Goal: Information Seeking & Learning: Learn about a topic

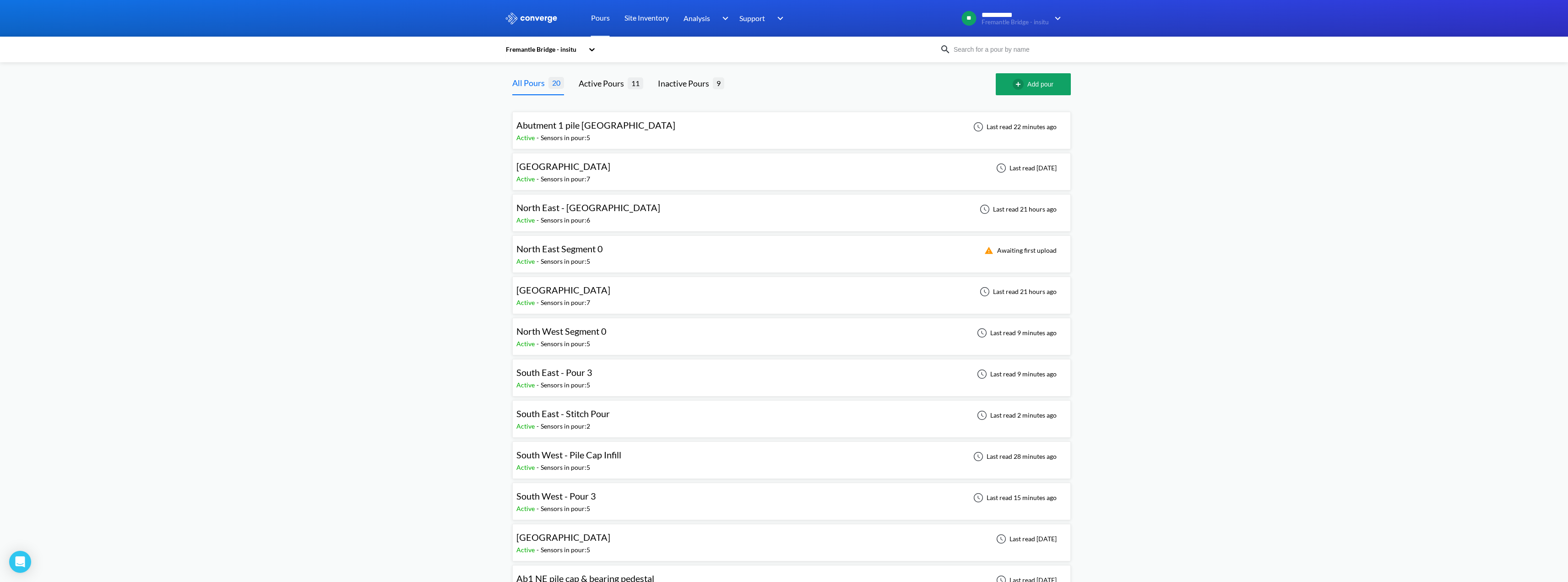
click at [582, 251] on span "North East Segment 0" at bounding box center [560, 249] width 87 height 11
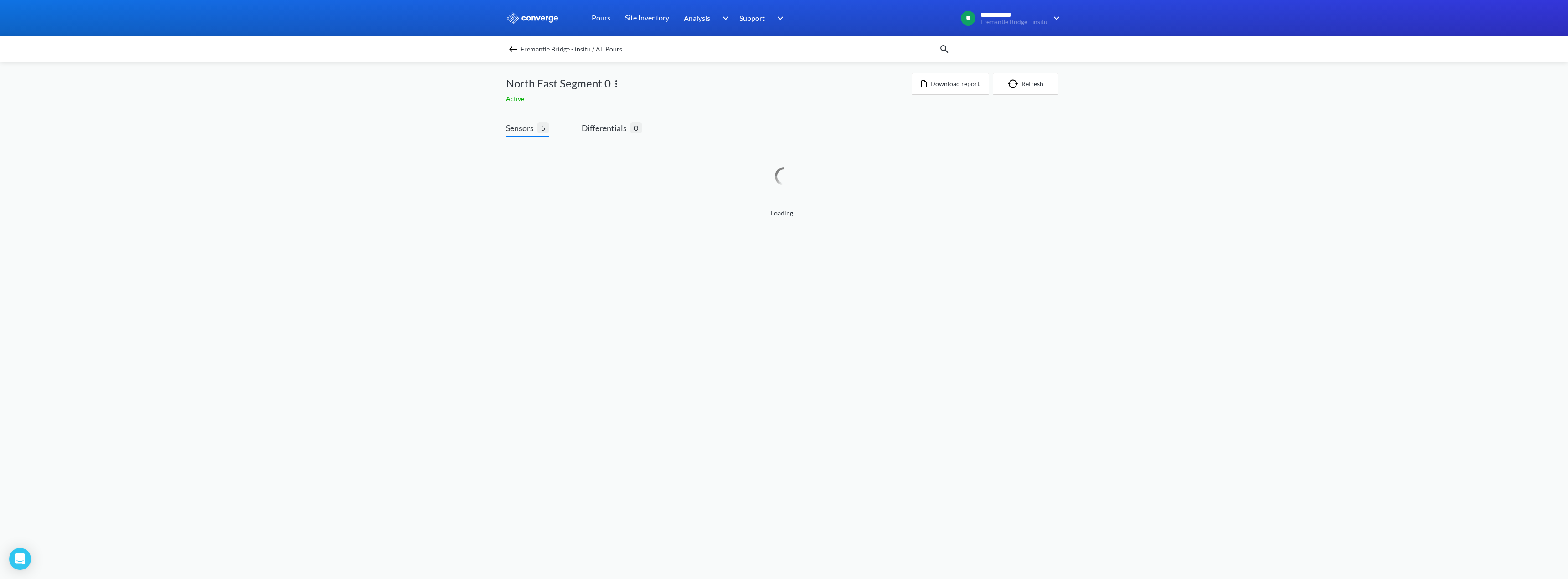
click at [511, 54] on img at bounding box center [513, 49] width 11 height 11
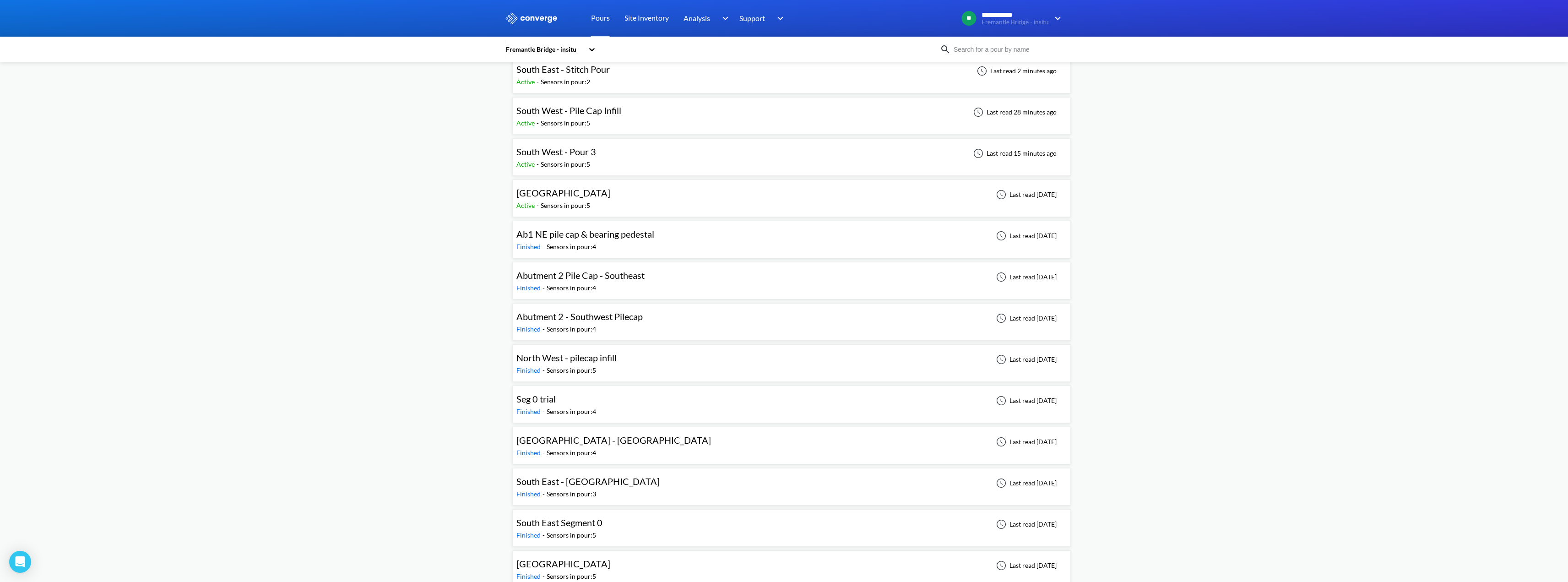
scroll to position [358, 0]
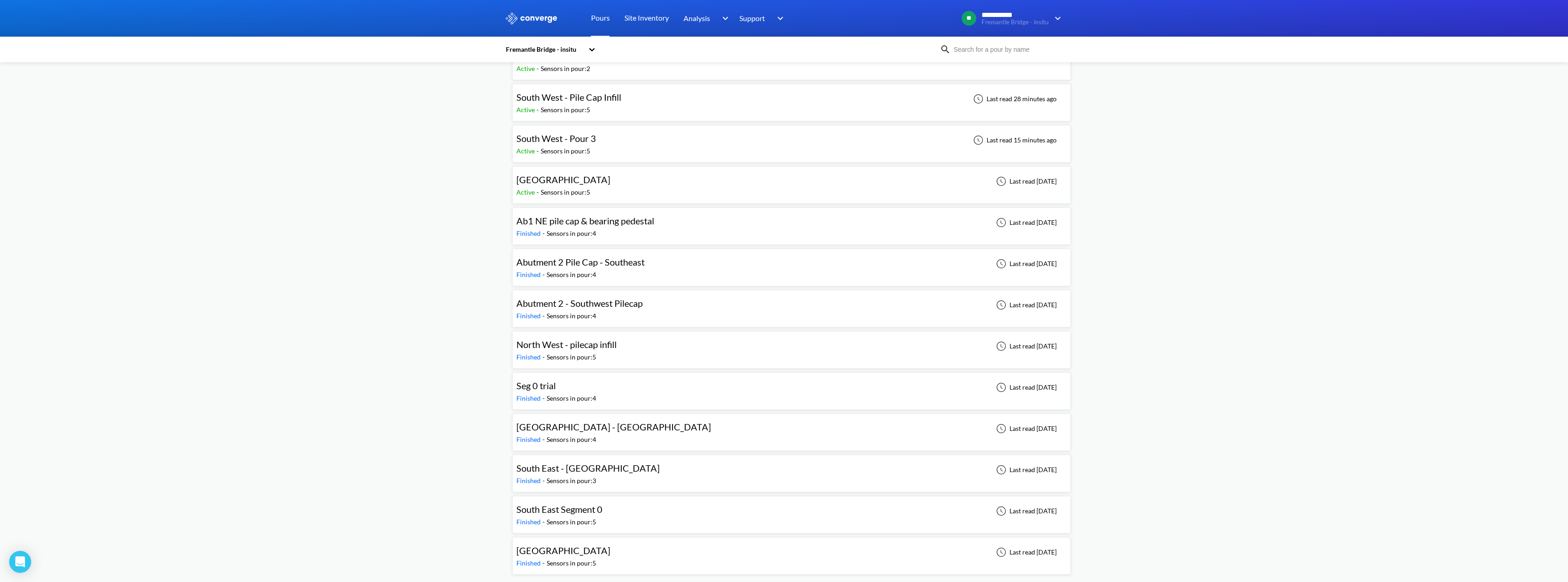
click at [570, 180] on span "[GEOGRAPHIC_DATA]" at bounding box center [564, 180] width 94 height 11
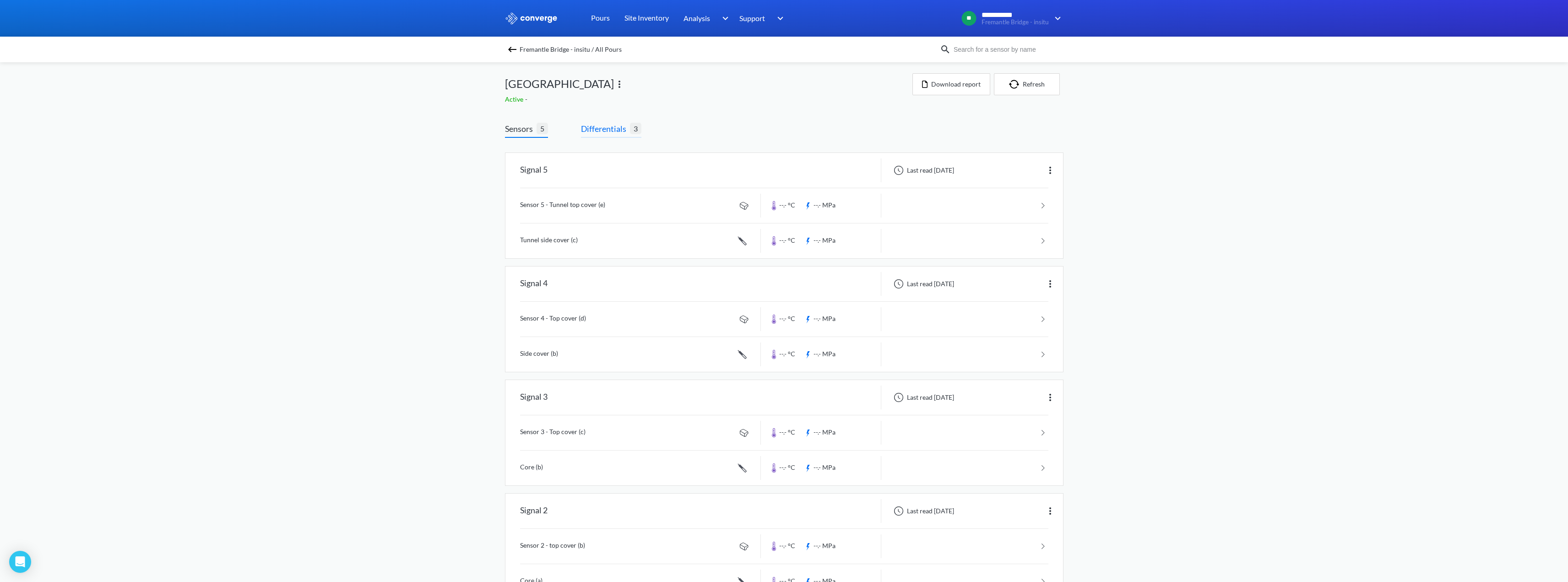
click at [620, 130] on span "Differentials" at bounding box center [605, 128] width 49 height 13
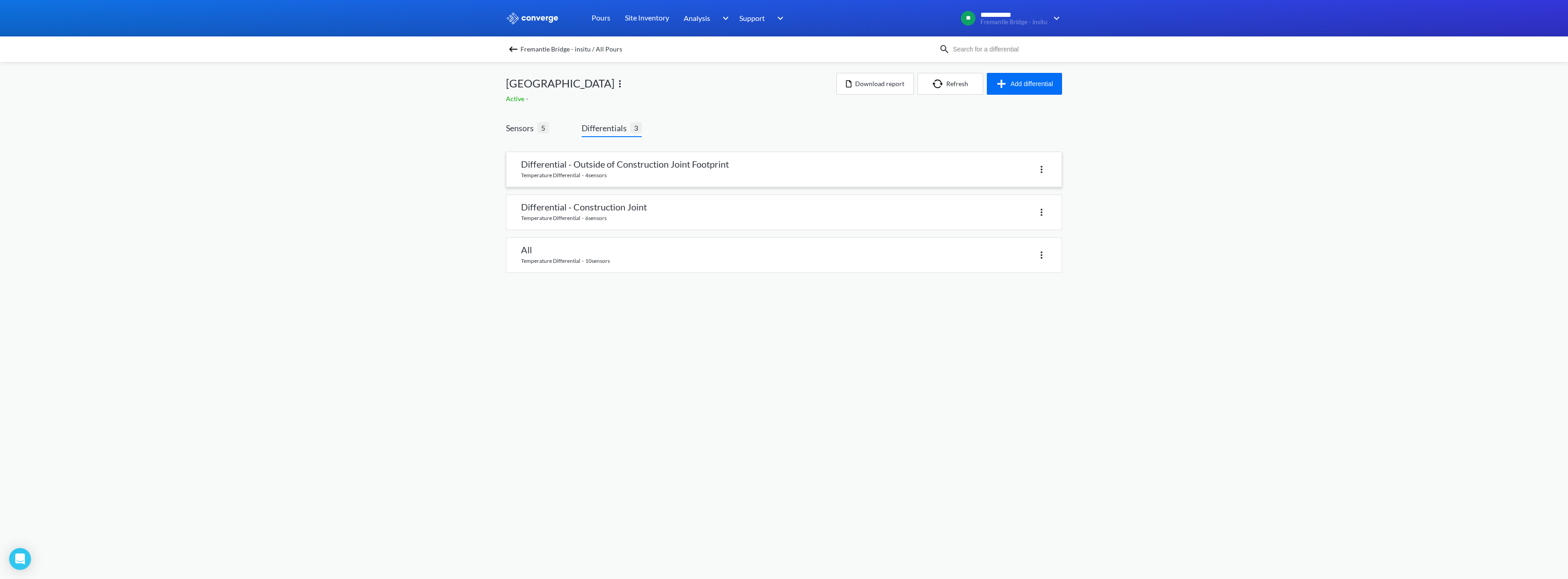
click at [640, 169] on link at bounding box center [784, 169] width 555 height 35
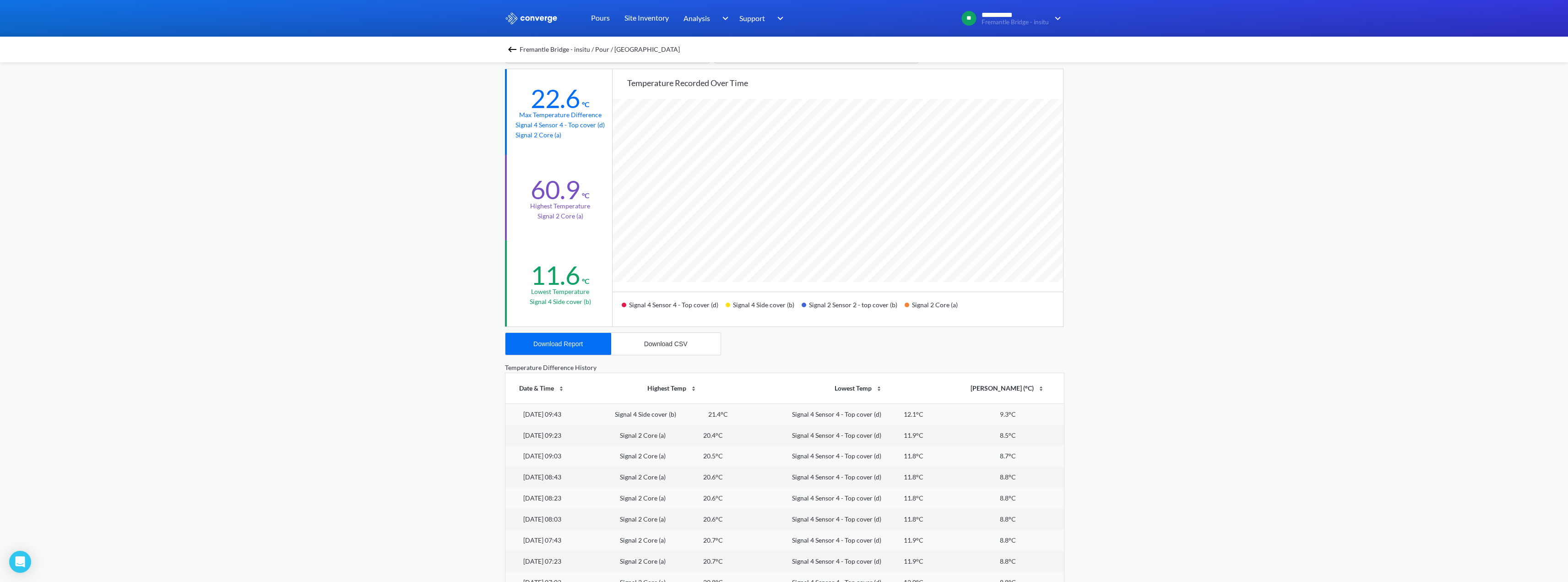
scroll to position [48, 0]
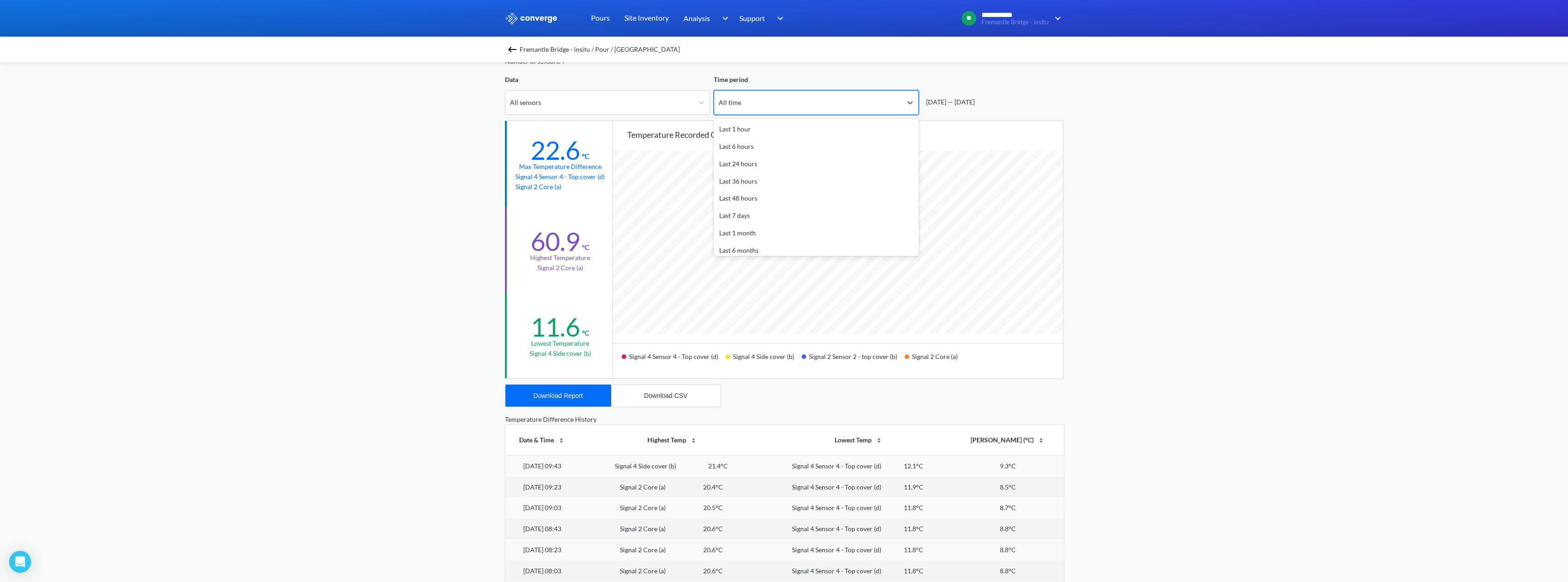
click at [765, 110] on div "All time" at bounding box center [808, 102] width 188 height 24
click at [766, 112] on div "All time" at bounding box center [808, 102] width 188 height 24
click at [665, 106] on div "All sensors" at bounding box center [599, 102] width 188 height 24
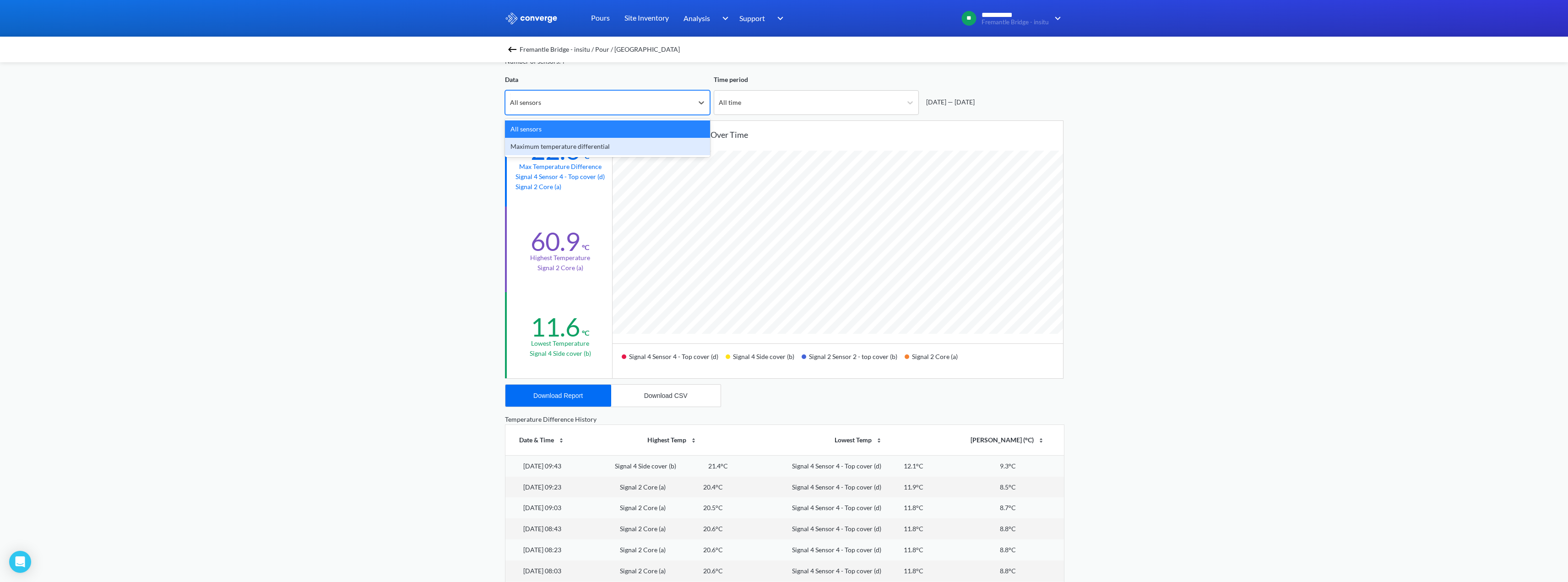
click at [664, 143] on div "Maximum temperature differential" at bounding box center [607, 146] width 205 height 17
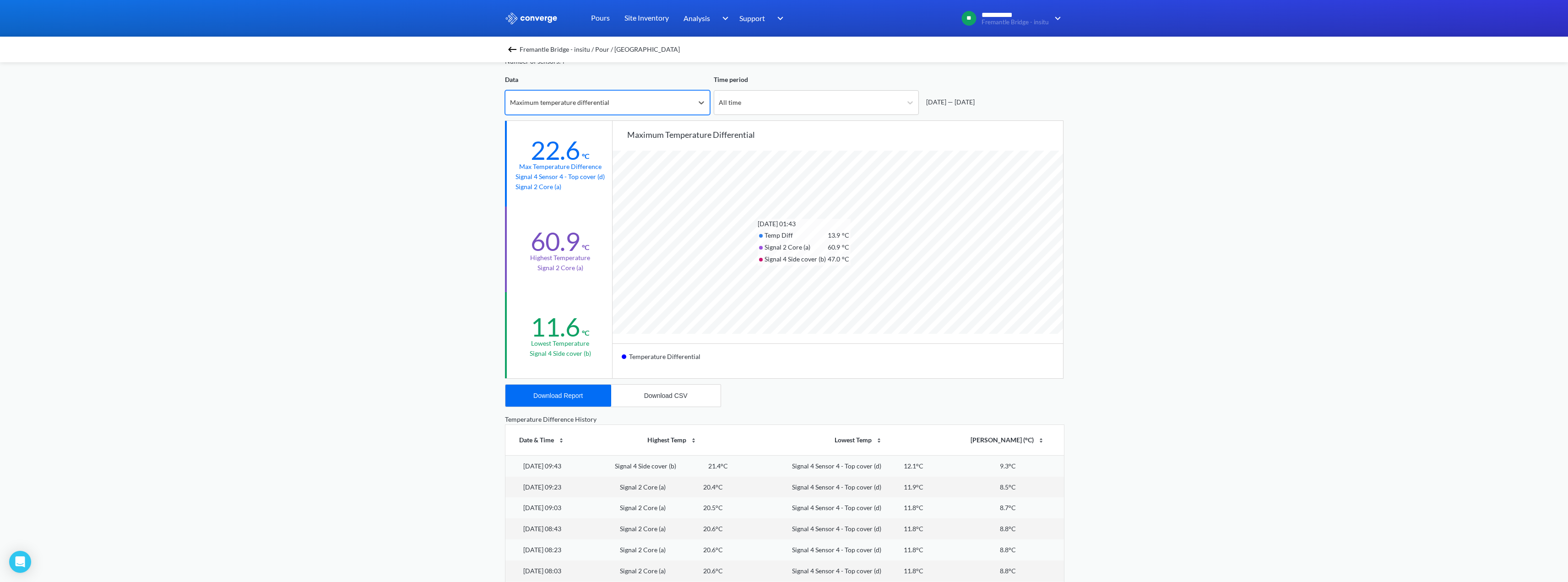
scroll to position [767, 1568]
click at [665, 107] on div "Maximum temperature differential" at bounding box center [599, 102] width 188 height 24
click at [625, 133] on div "All sensors" at bounding box center [607, 129] width 205 height 17
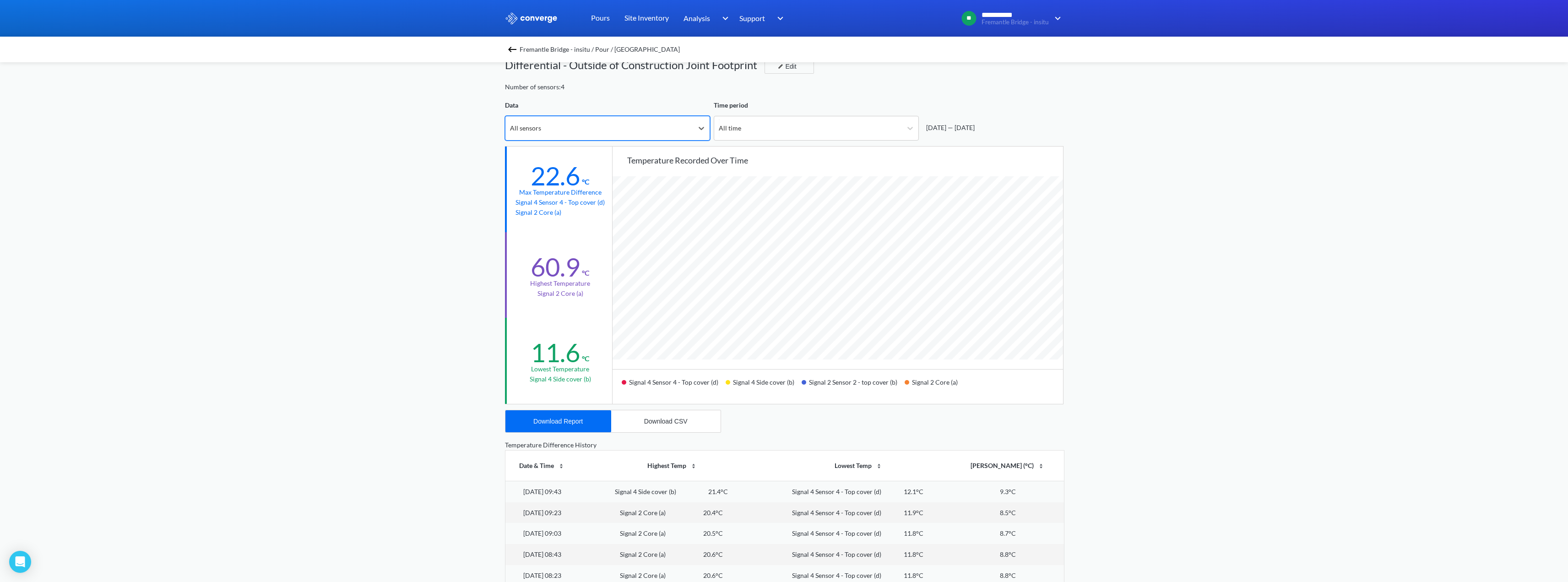
scroll to position [0, 0]
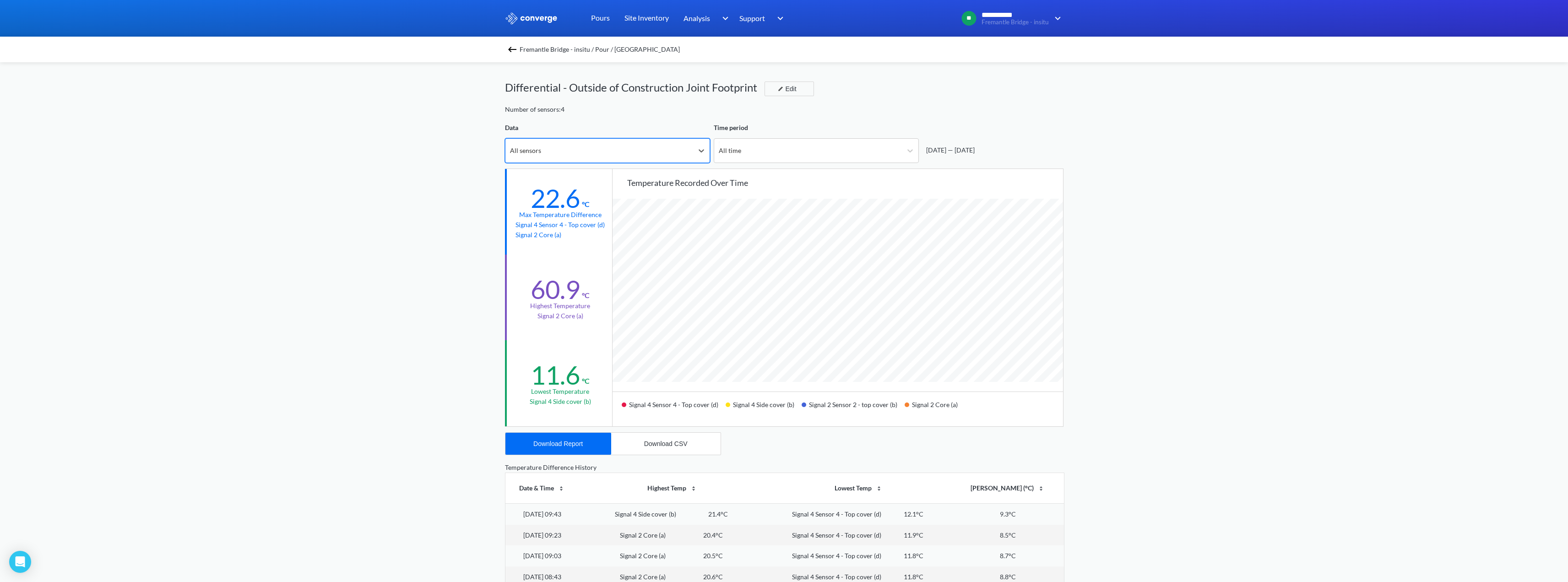
click at [509, 48] on div "Fremantle Bridge - insitu / Pour / [GEOGRAPHIC_DATA]" at bounding box center [784, 49] width 559 height 13
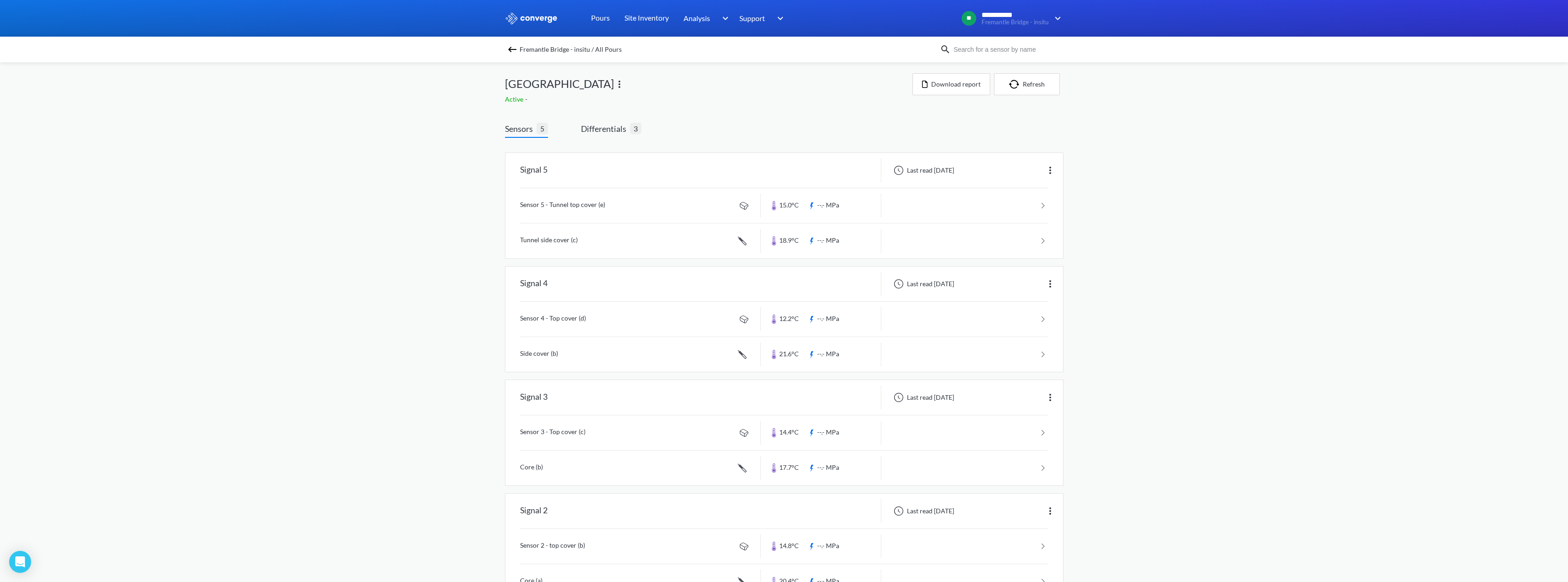
click at [516, 83] on span "[GEOGRAPHIC_DATA]" at bounding box center [559, 84] width 109 height 17
click at [593, 133] on span "Differentials" at bounding box center [605, 128] width 49 height 13
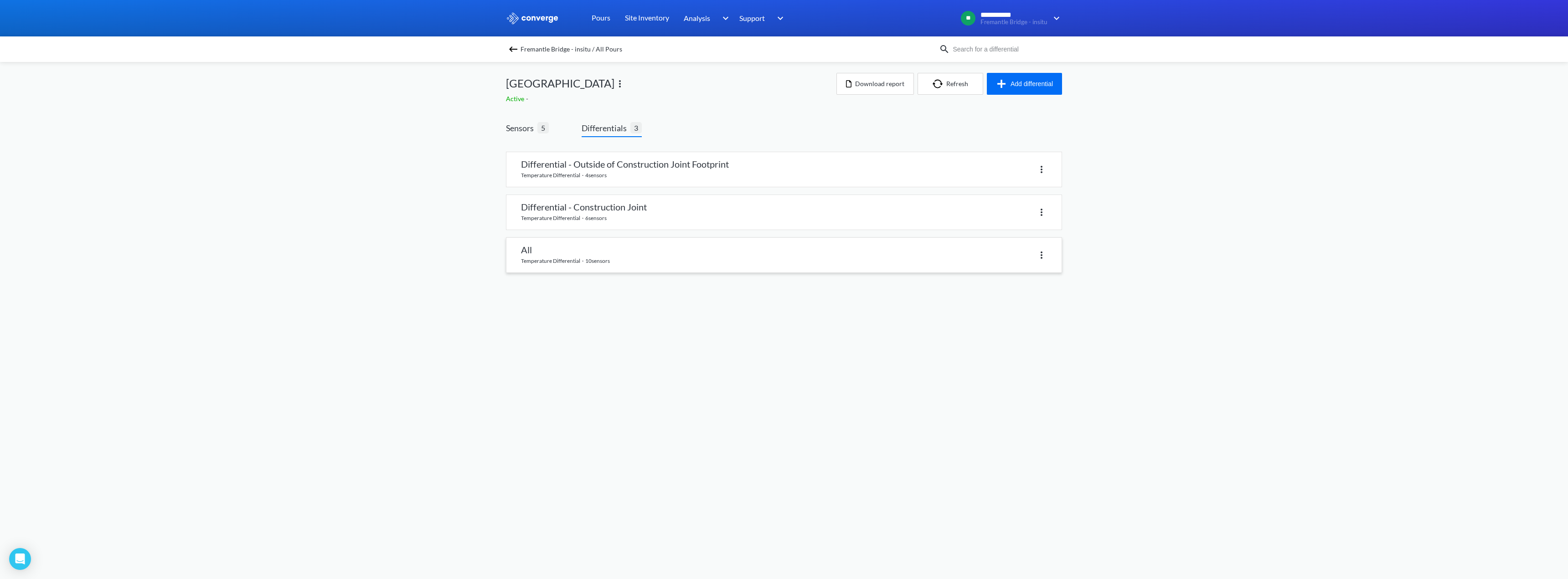
click at [575, 249] on link at bounding box center [784, 255] width 555 height 35
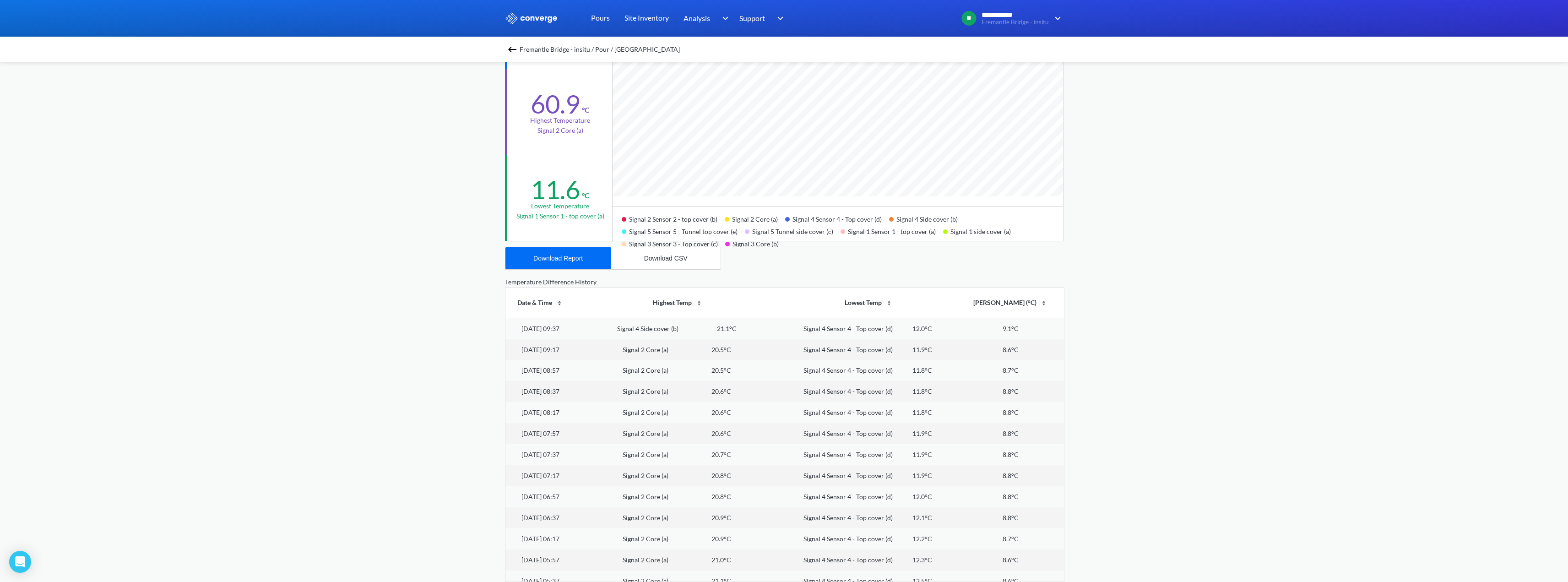
click at [405, 385] on div "**********" at bounding box center [784, 198] width 1568 height 767
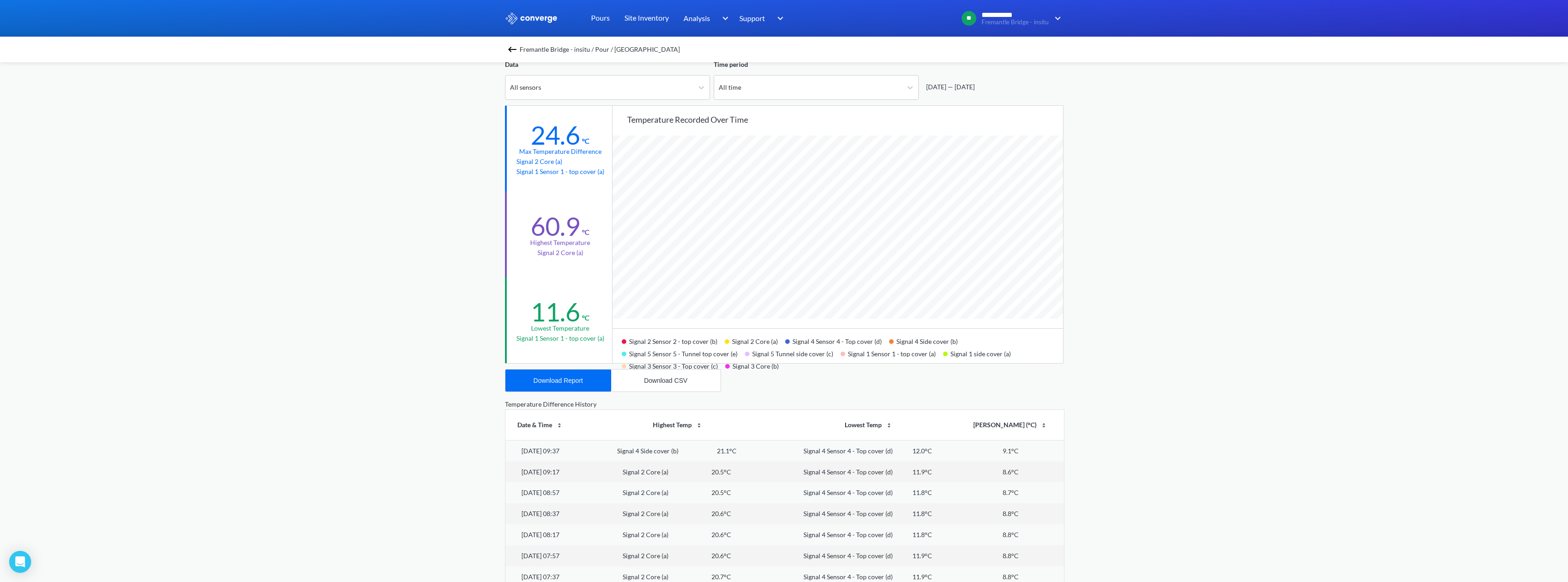
scroll to position [48, 0]
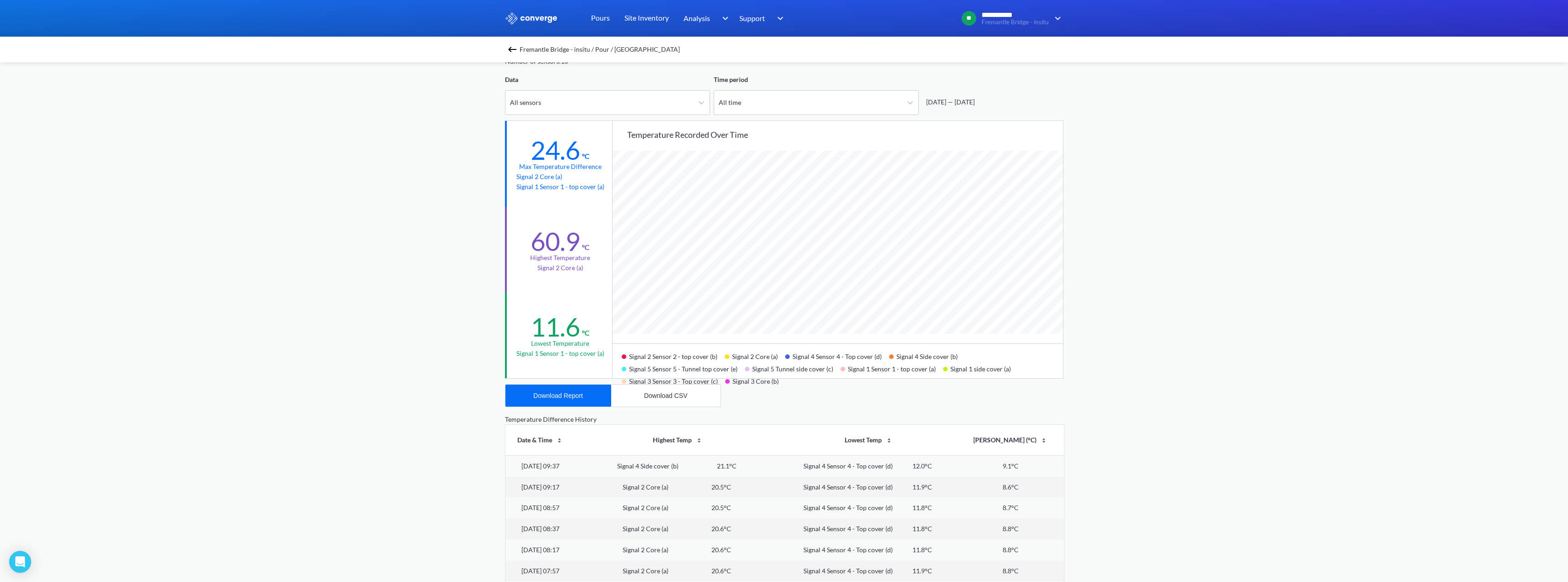
click at [1240, 373] on div "**********" at bounding box center [784, 335] width 1568 height 767
click at [1242, 326] on div "**********" at bounding box center [784, 335] width 1568 height 767
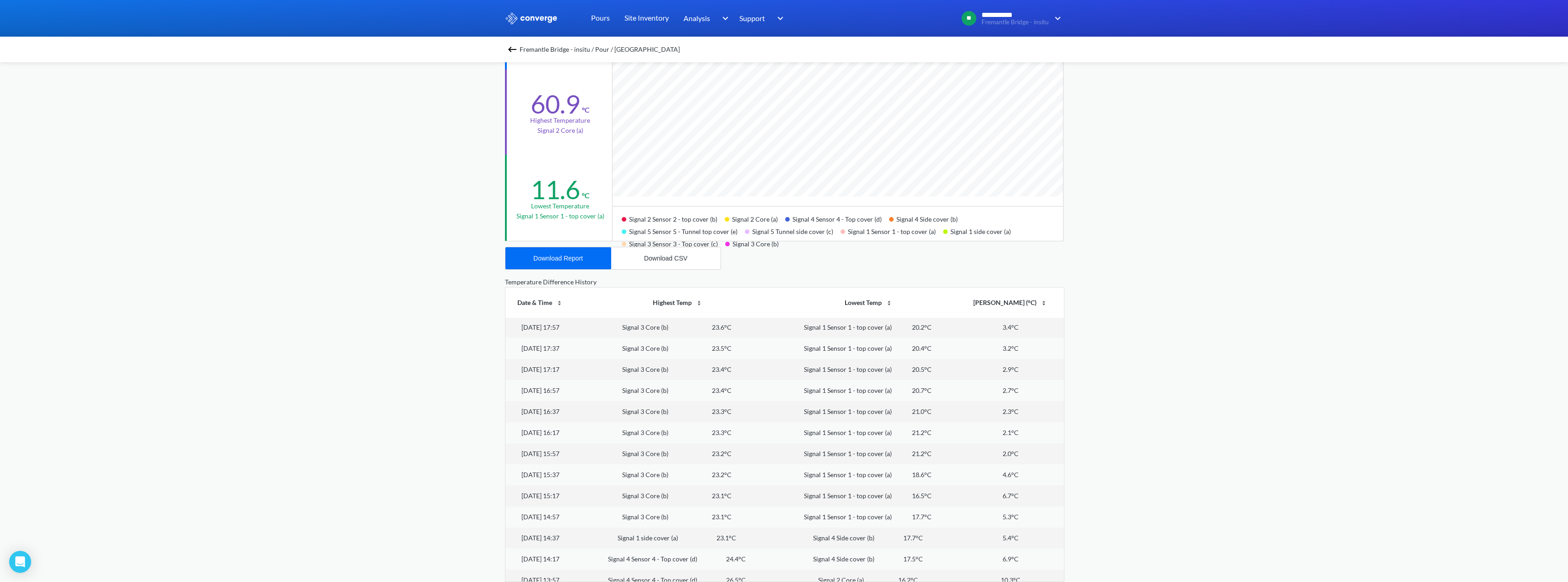
scroll to position [13063, 0]
click at [1131, 219] on div "**********" at bounding box center [784, 198] width 1568 height 767
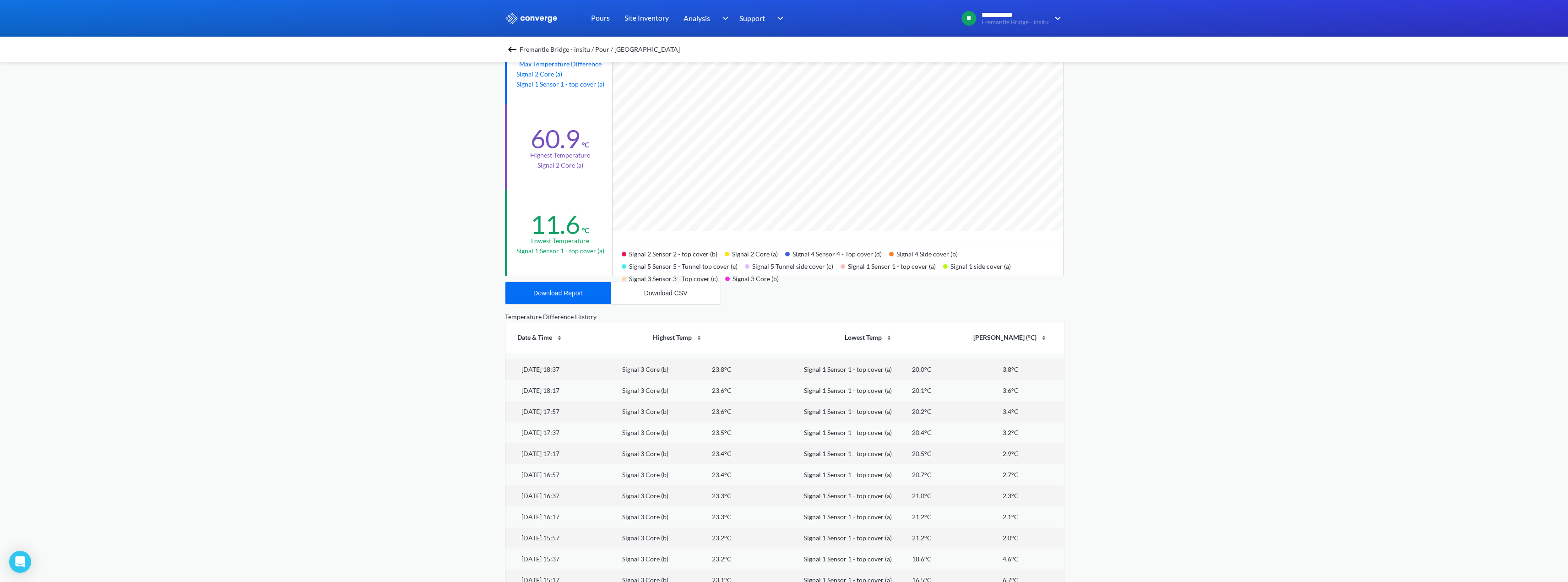
scroll to position [94, 0]
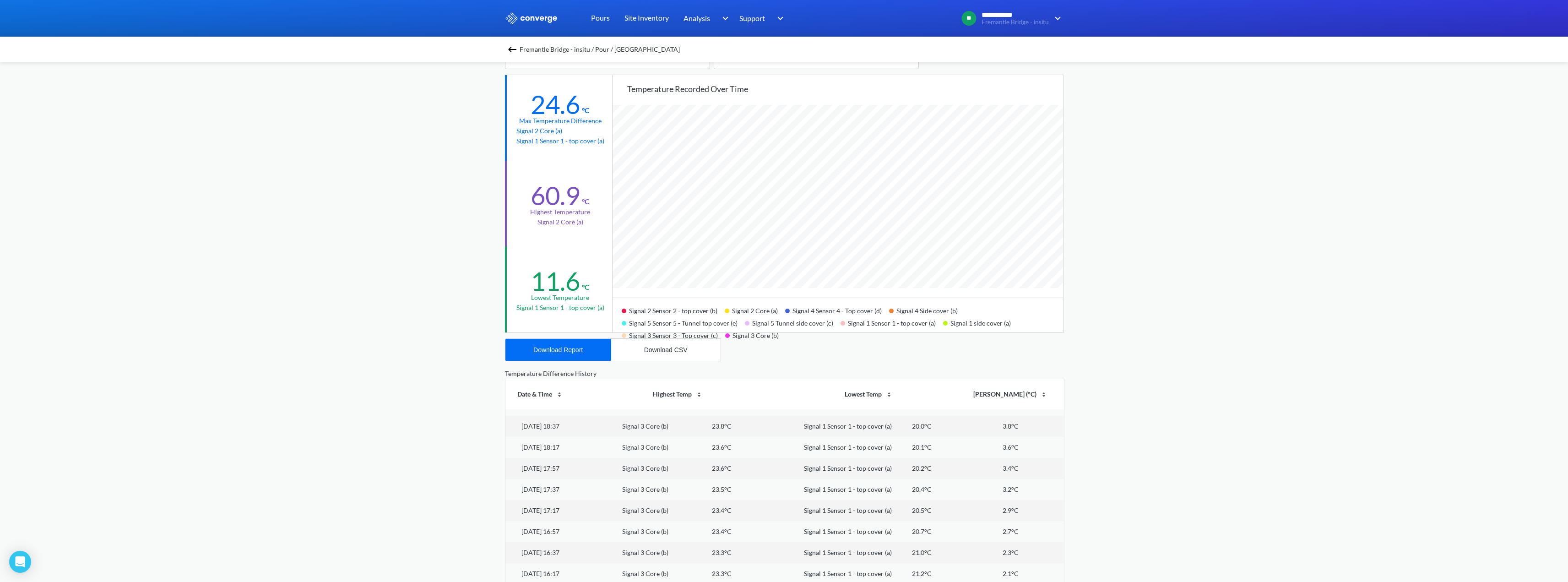
click at [410, 347] on div "**********" at bounding box center [784, 289] width 1568 height 767
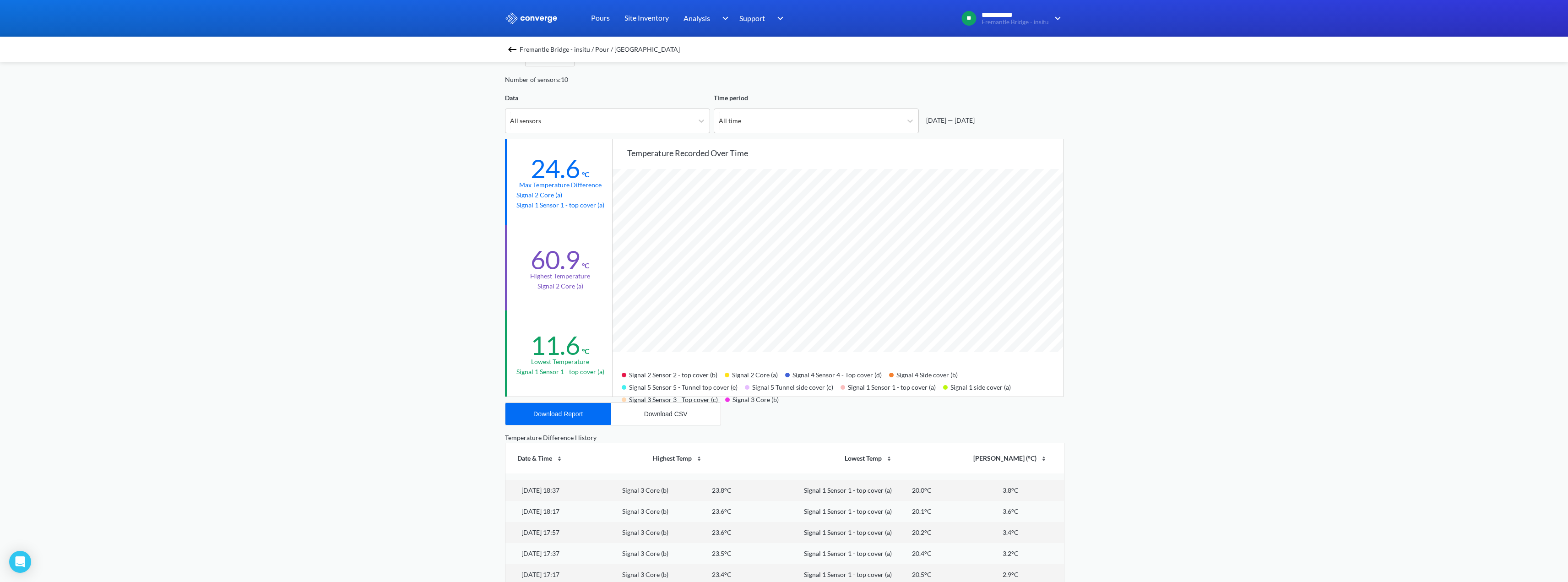
scroll to position [46, 0]
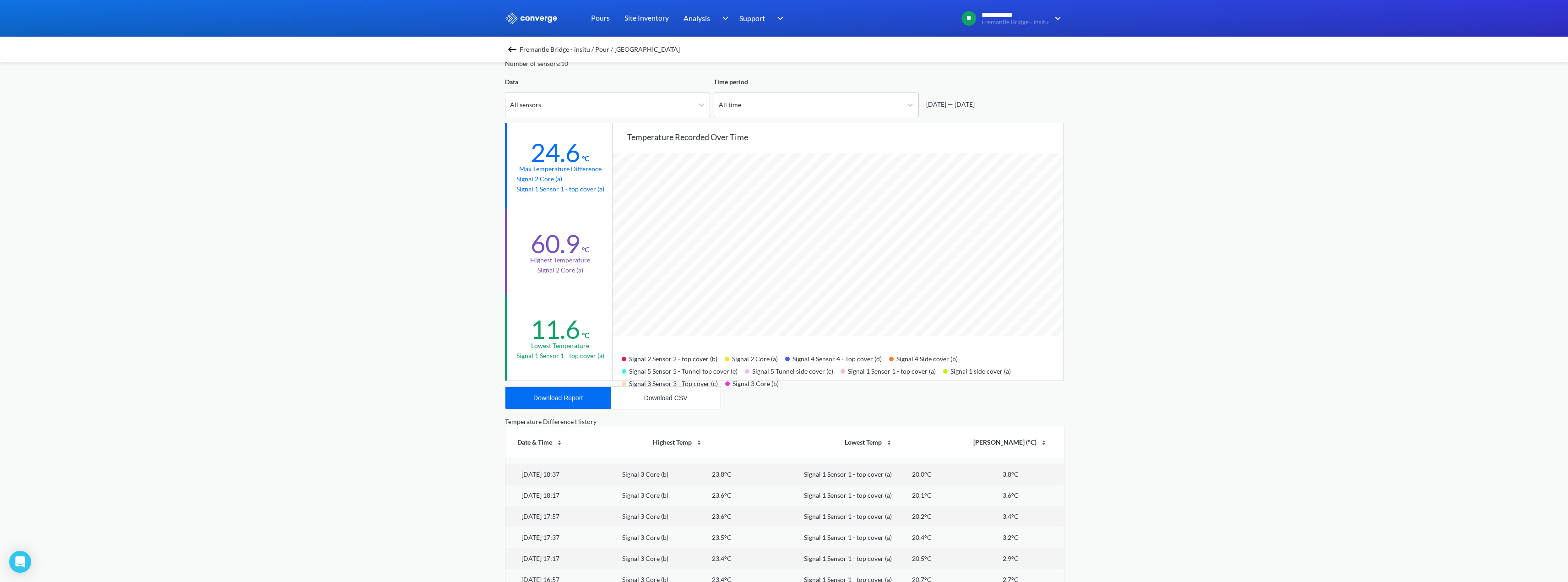
click at [460, 325] on div "**********" at bounding box center [784, 337] width 1568 height 767
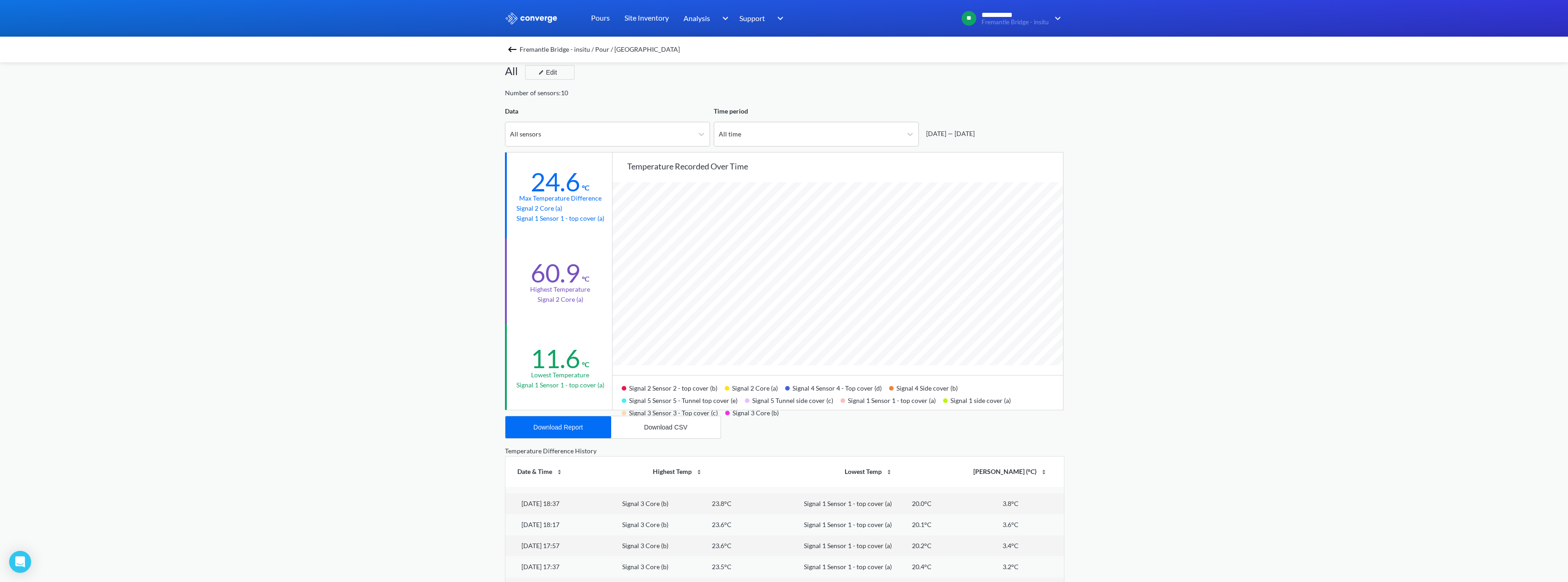
scroll to position [0, 0]
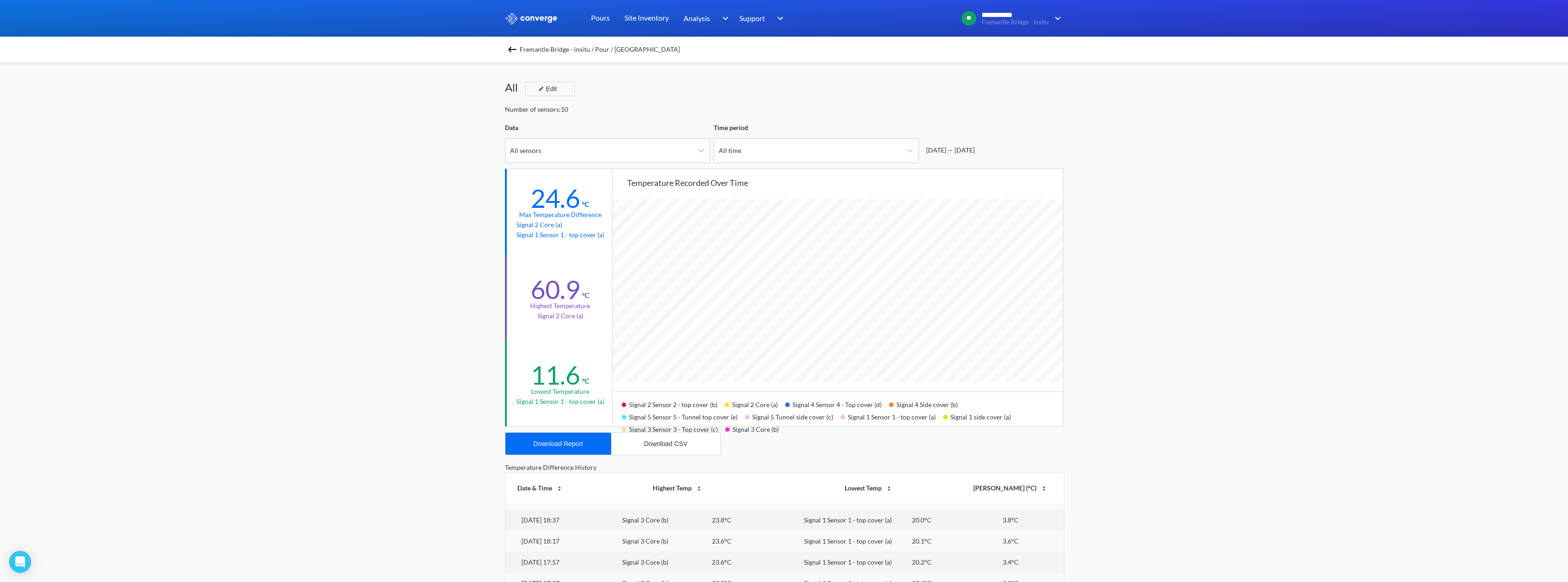
click at [515, 53] on img at bounding box center [512, 50] width 11 height 11
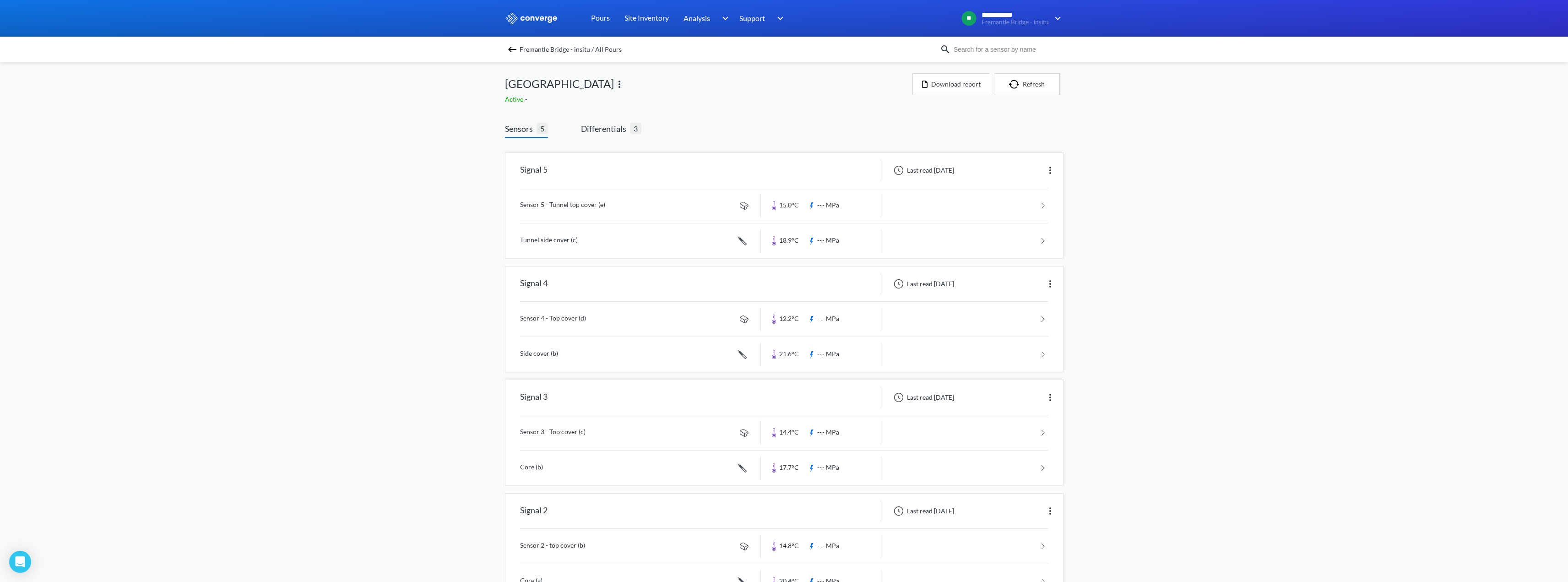
click at [513, 49] on img at bounding box center [512, 50] width 11 height 11
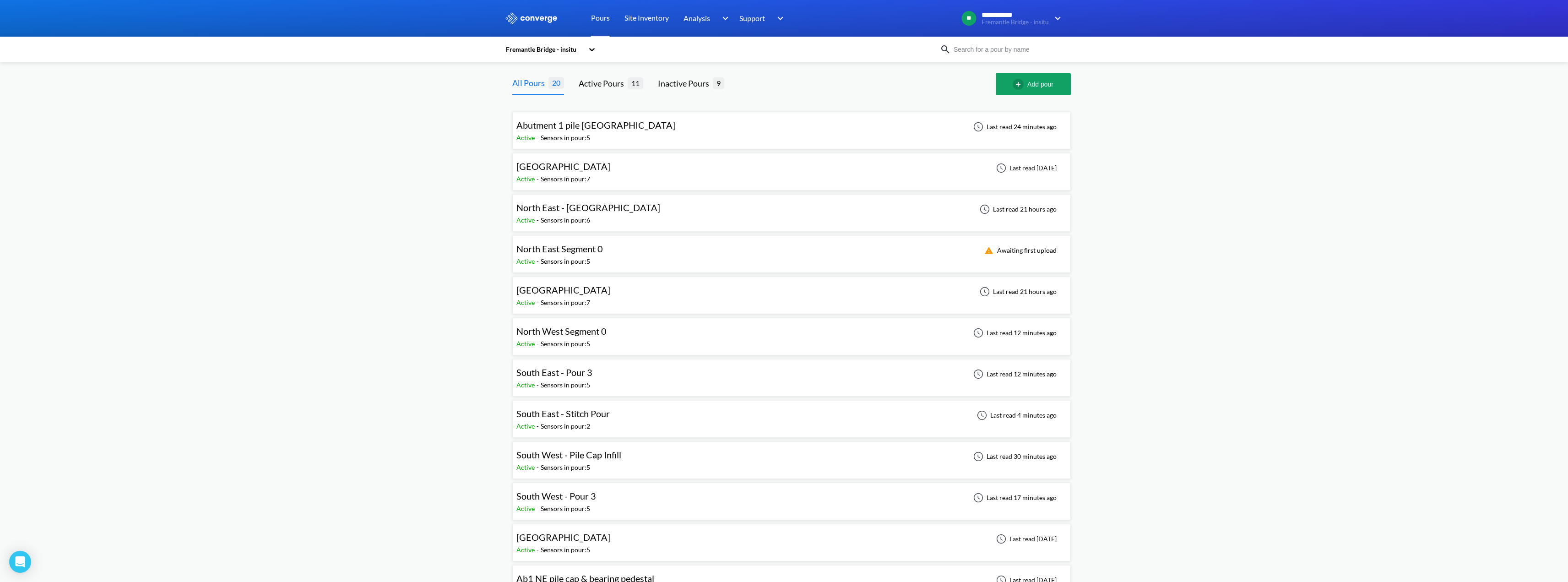
click at [553, 331] on span "North West Segment 0" at bounding box center [562, 331] width 90 height 11
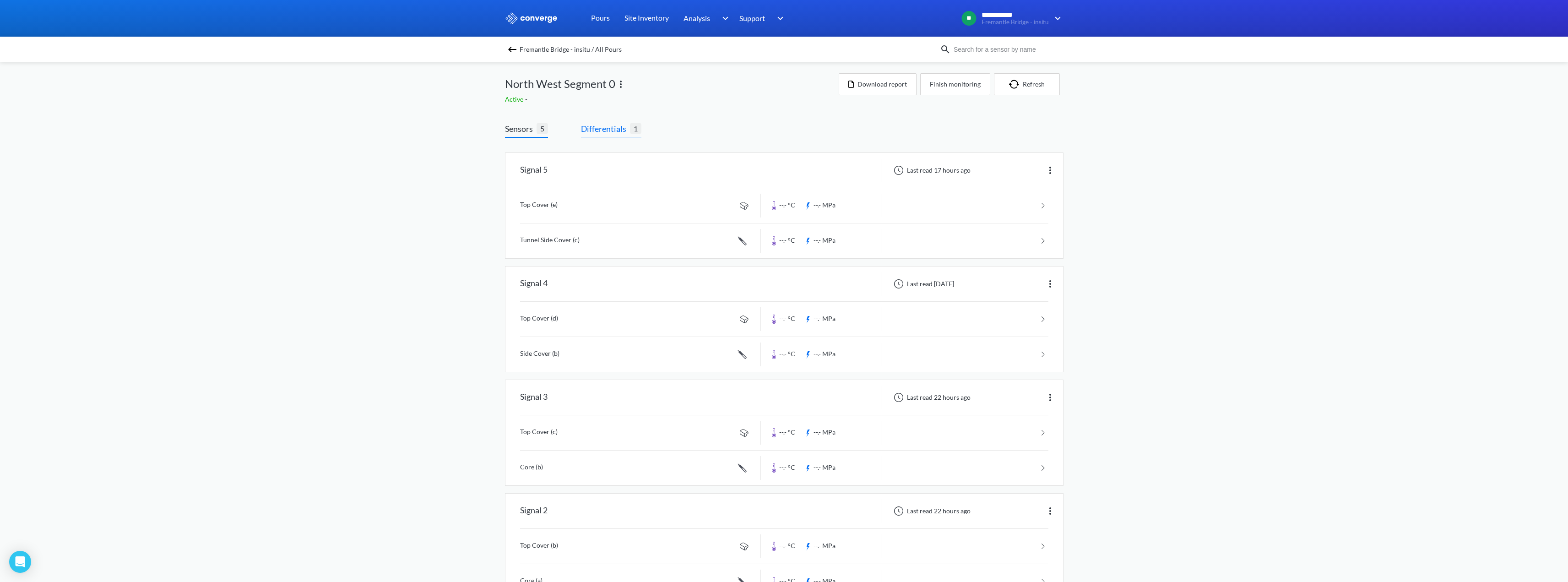
click at [617, 124] on span "Differentials" at bounding box center [605, 128] width 49 height 13
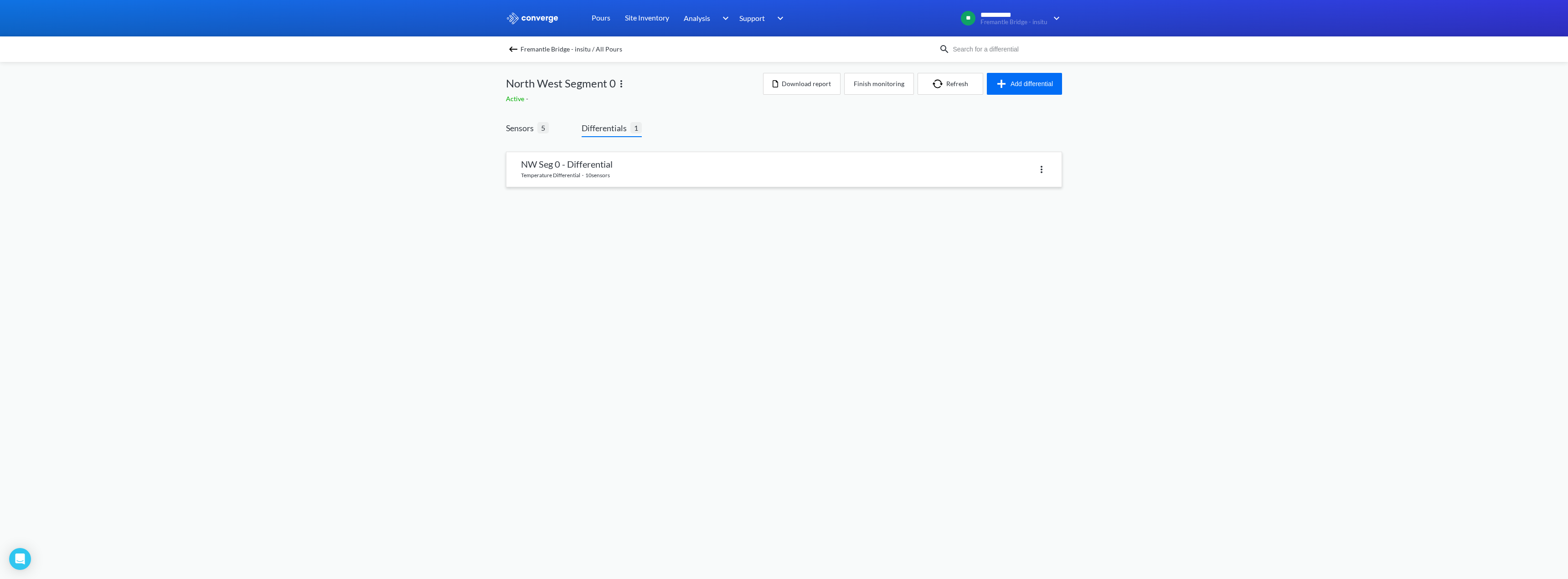
click at [598, 159] on link at bounding box center [784, 169] width 555 height 35
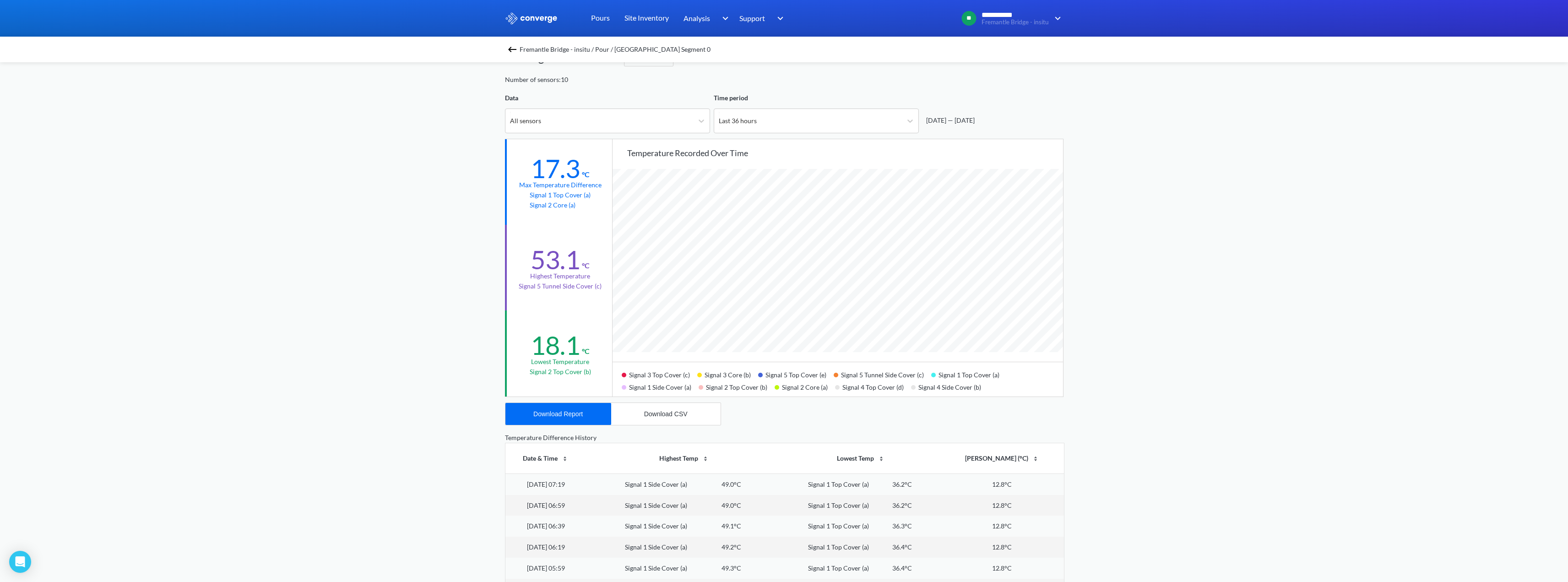
scroll to position [46, 0]
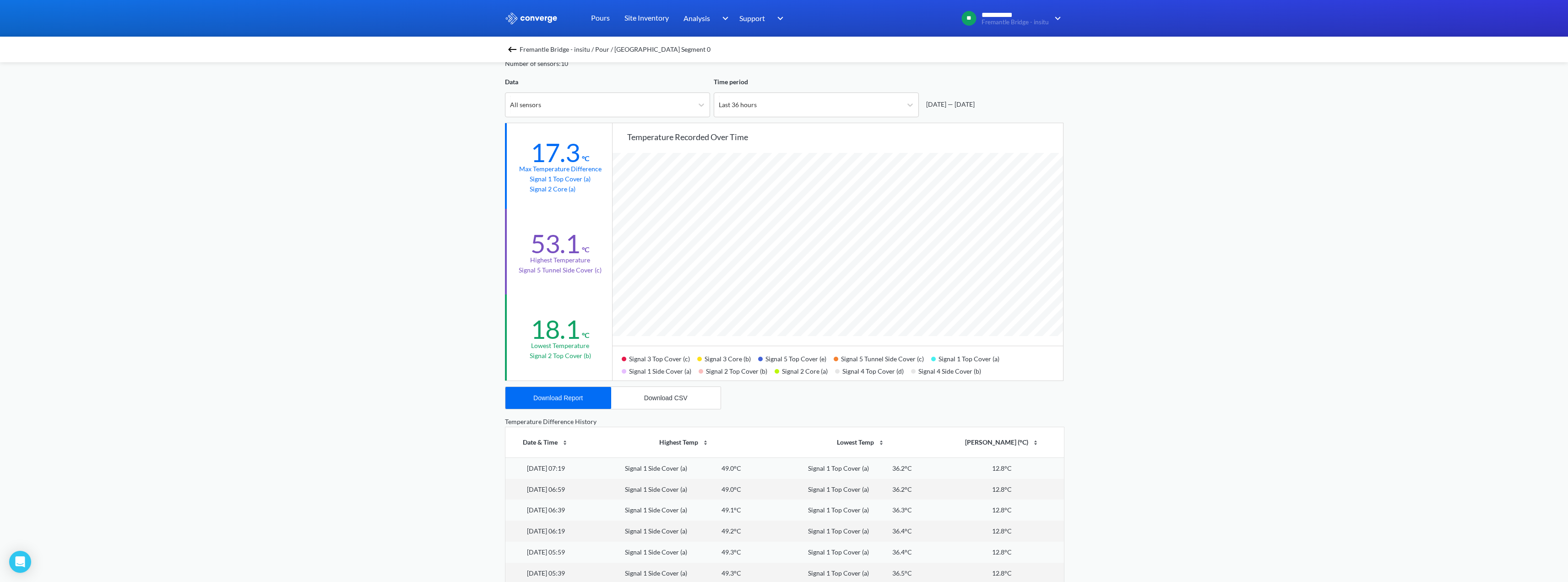
click at [1162, 294] on div "**********" at bounding box center [784, 337] width 1568 height 767
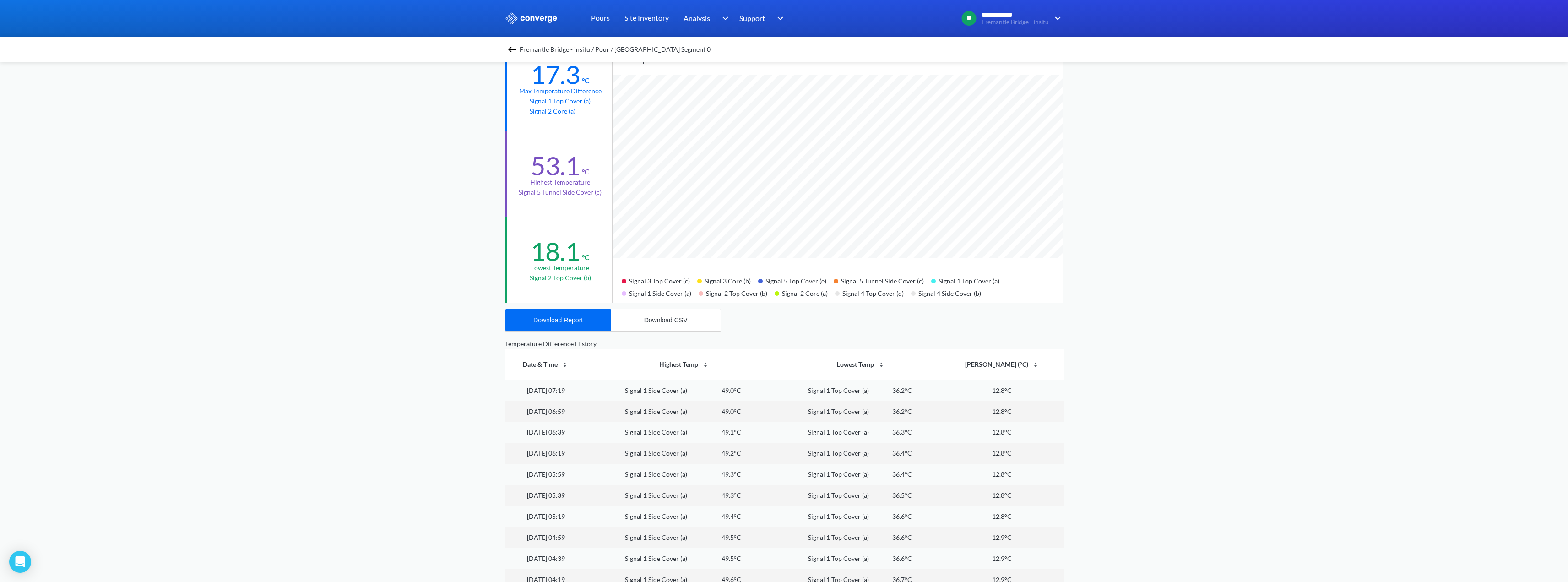
scroll to position [0, 0]
